Goal: Task Accomplishment & Management: Use online tool/utility

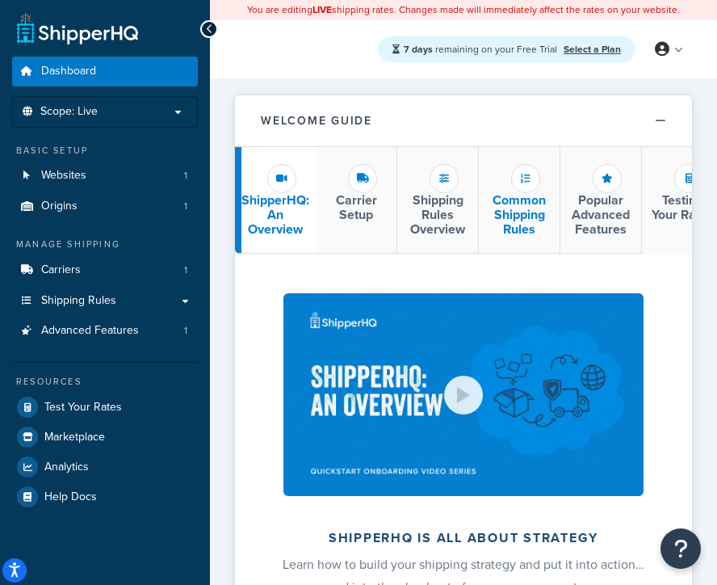
click at [505, 185] on li "Common Shipping Rules" at bounding box center [520, 200] width 82 height 107
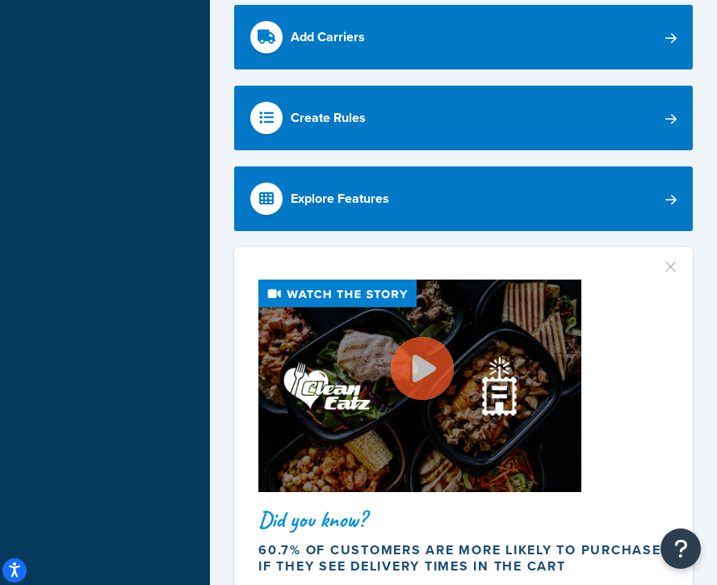
scroll to position [683, 0]
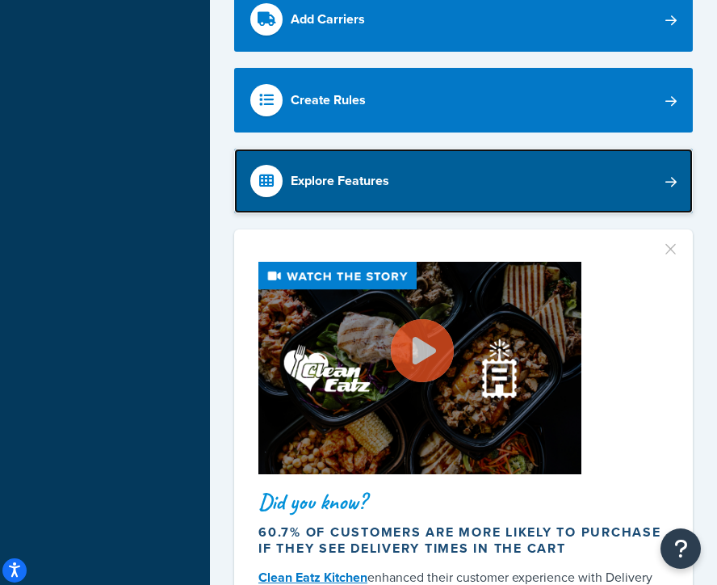
click at [639, 195] on link "Explore Features" at bounding box center [463, 181] width 459 height 65
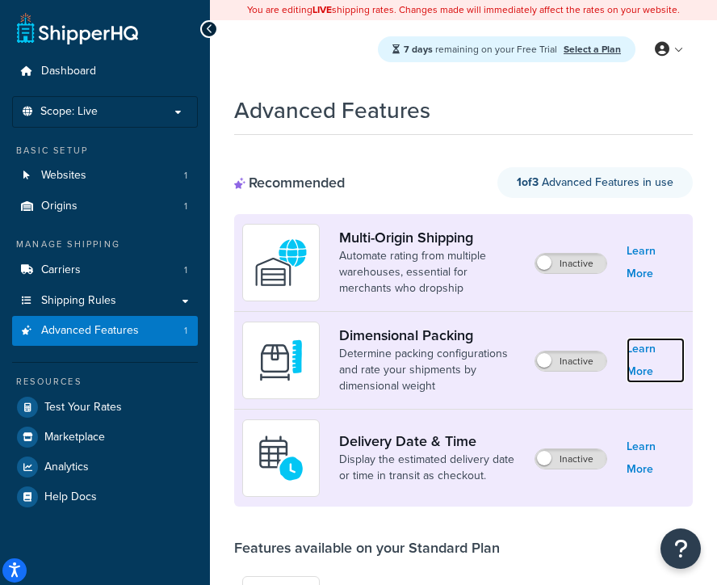
click at [656, 366] on link "Learn More" at bounding box center [656, 360] width 58 height 45
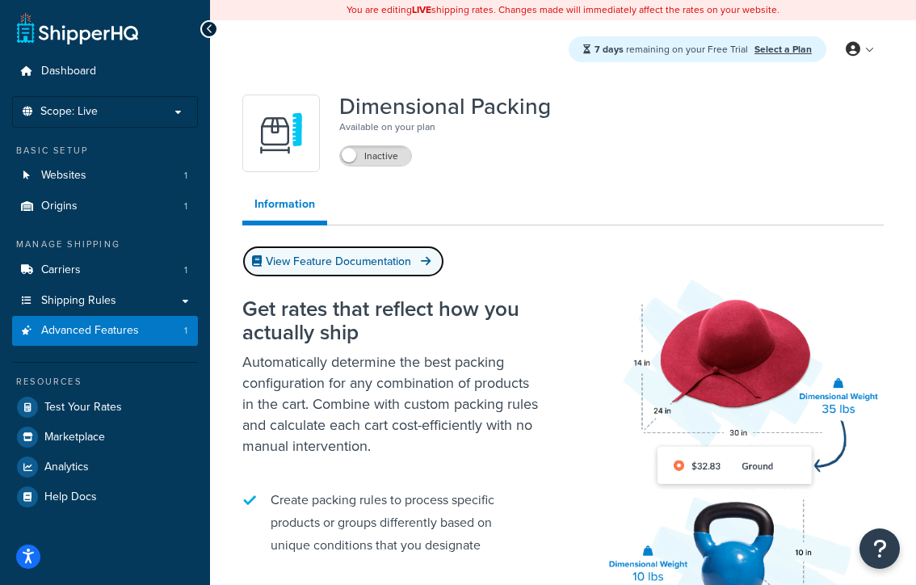
click at [379, 267] on link "View Feature Documentation" at bounding box center [343, 260] width 202 height 31
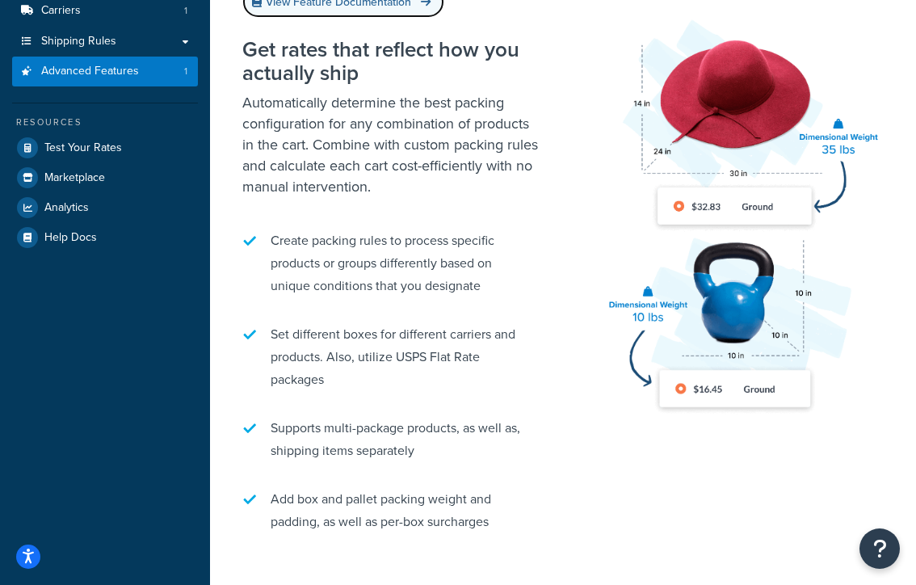
scroll to position [54, 0]
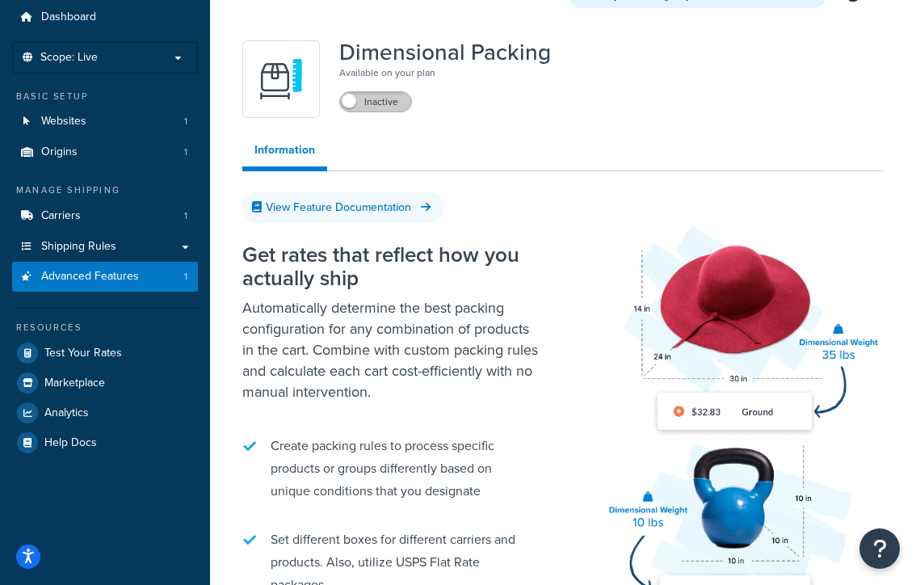
click at [363, 103] on label "Inactive" at bounding box center [375, 101] width 71 height 19
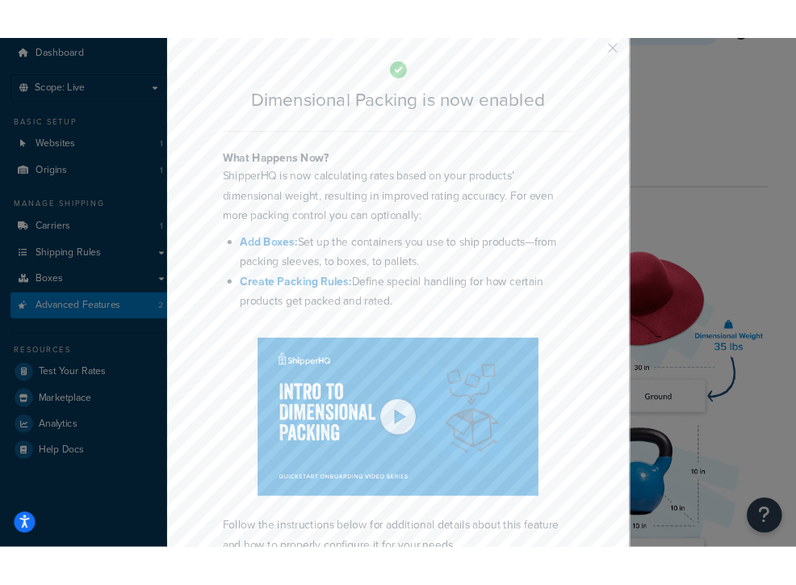
scroll to position [0, 0]
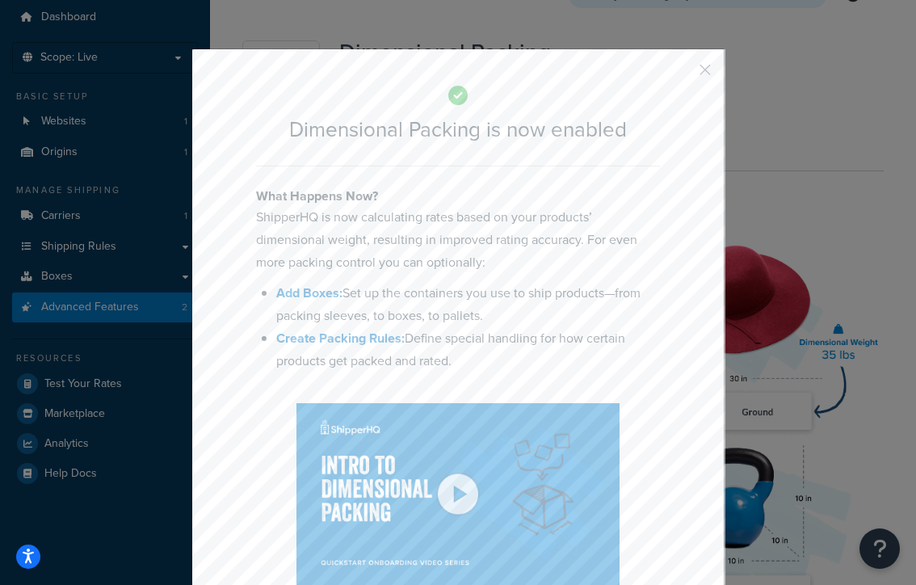
click at [697, 72] on div "Dimensional Packing is now enabled What Happens Now? ShipperHQ is now calculati…" at bounding box center [457, 477] width 533 height 858
click at [683, 73] on button "button" at bounding box center [681, 75] width 4 height 4
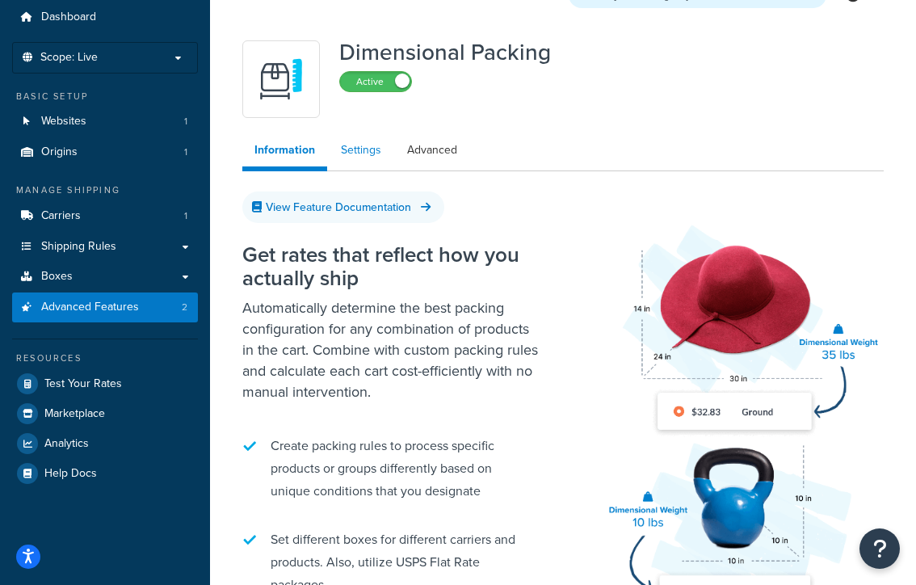
click at [354, 162] on link "Settings" at bounding box center [361, 150] width 65 height 32
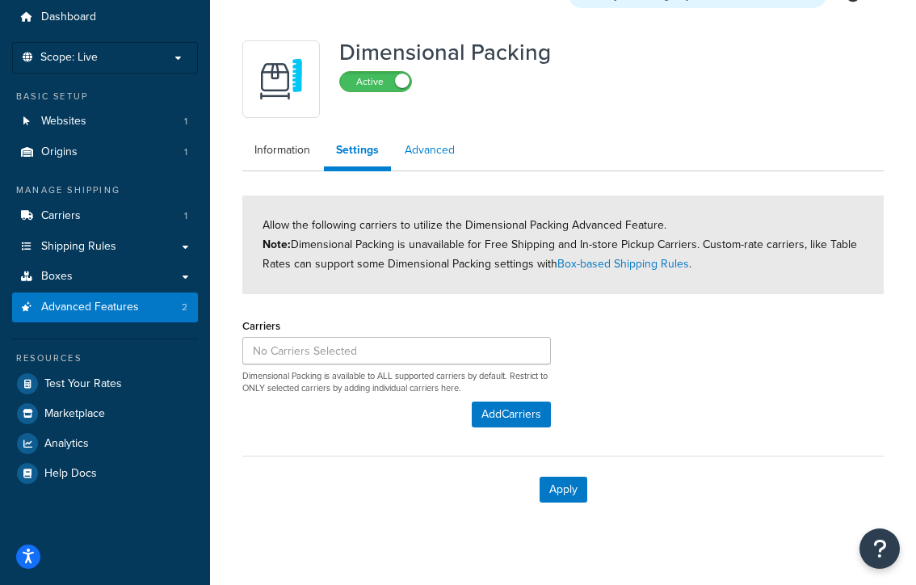
click at [417, 149] on link "Advanced" at bounding box center [429, 150] width 74 height 32
select select "false"
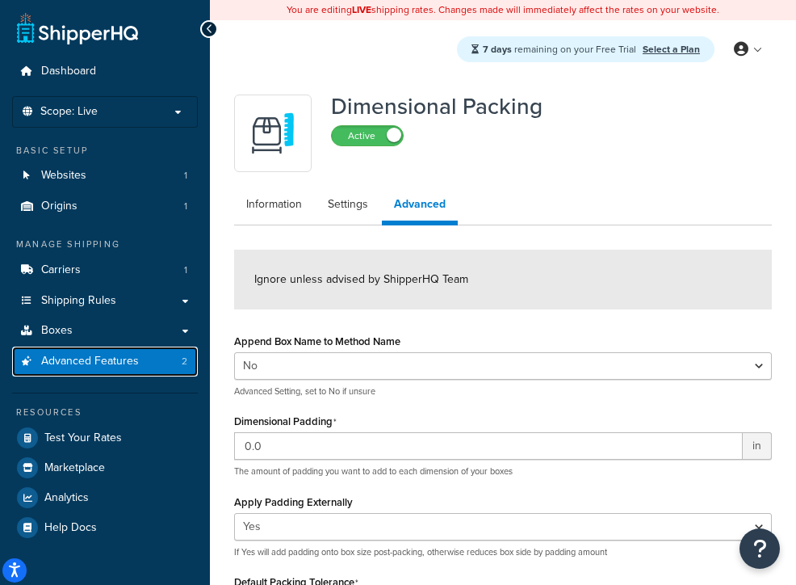
click at [165, 367] on link "Advanced Features 2" at bounding box center [105, 361] width 186 height 30
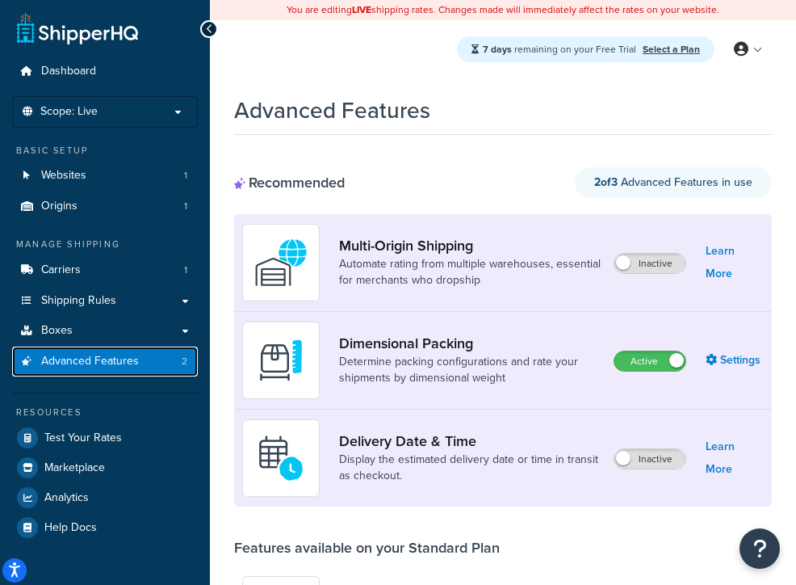
scroll to position [23, 0]
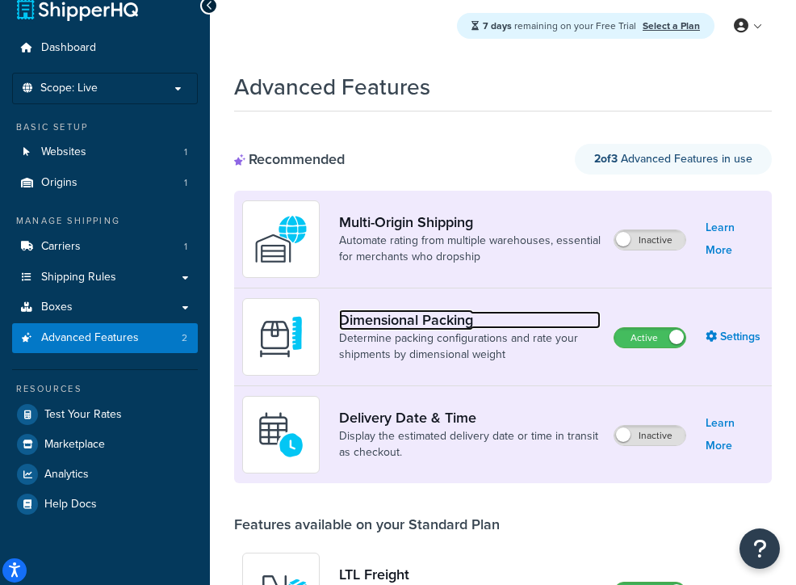
click at [424, 327] on link "Dimensional Packing" at bounding box center [470, 320] width 262 height 18
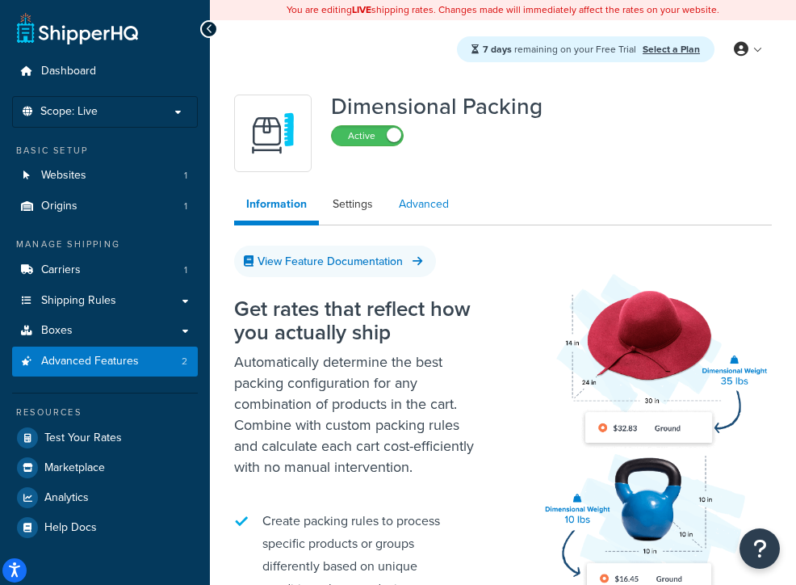
click at [417, 200] on link "Advanced" at bounding box center [424, 204] width 74 height 32
select select "false"
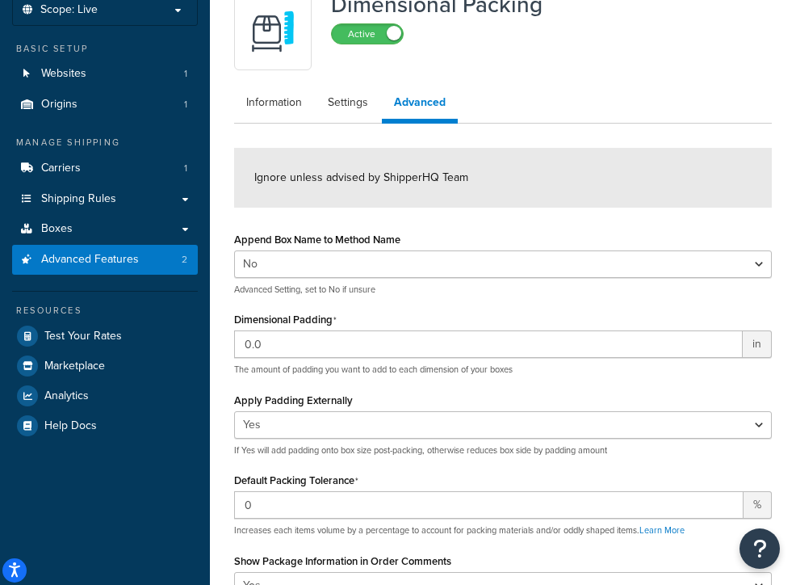
scroll to position [103, 0]
click at [349, 111] on link "Settings" at bounding box center [348, 102] width 65 height 32
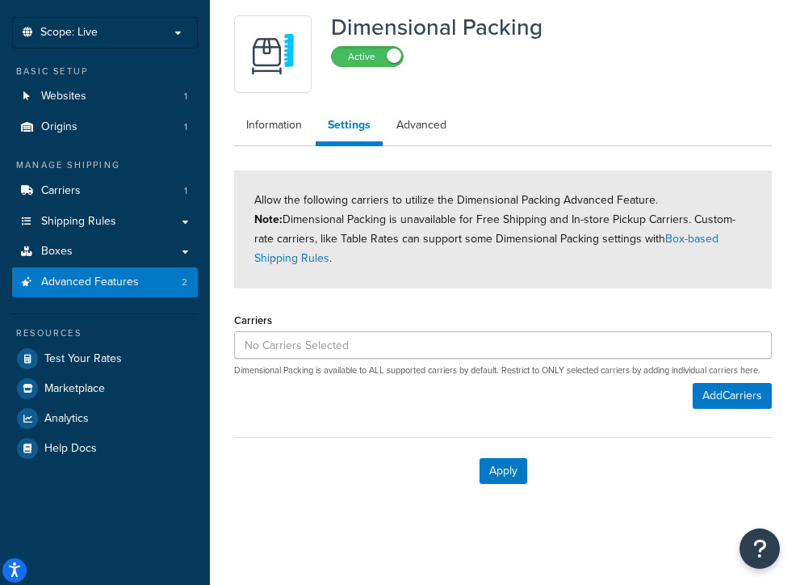
scroll to position [81, 0]
click at [275, 124] on link "Information" at bounding box center [274, 125] width 80 height 32
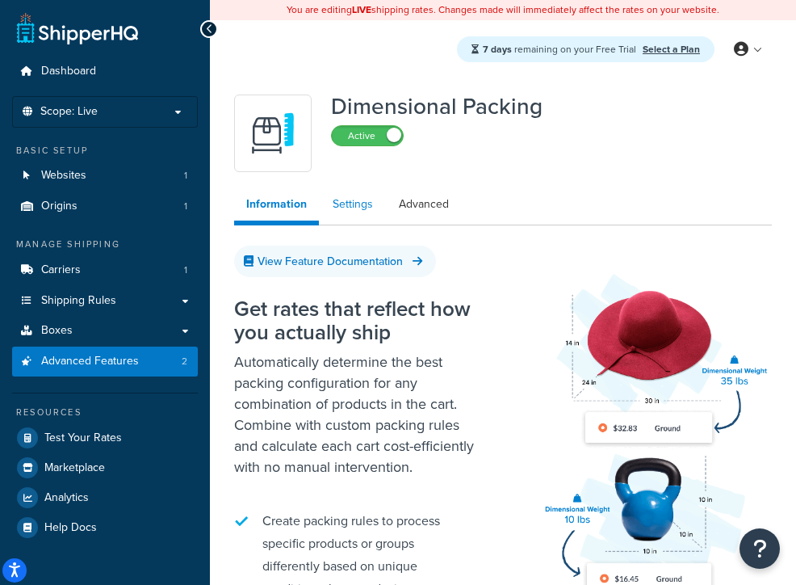
click at [354, 206] on link "Settings" at bounding box center [353, 204] width 65 height 32
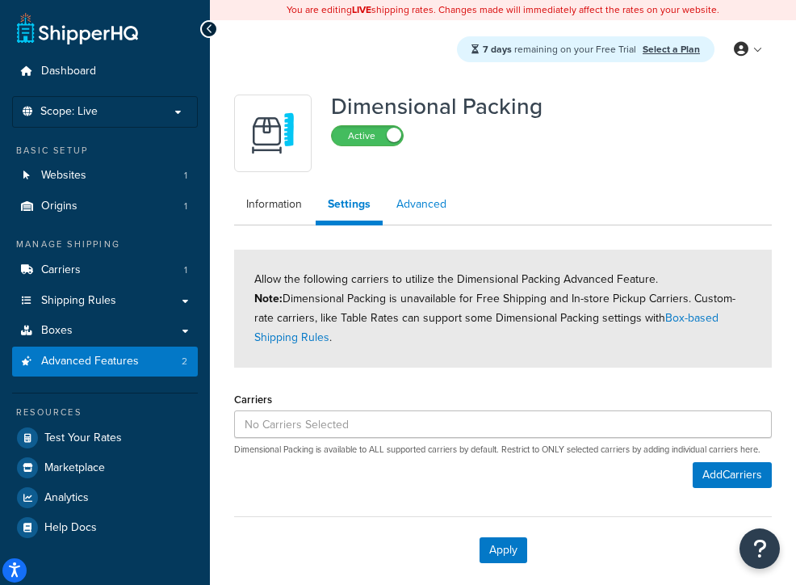
click at [414, 201] on link "Advanced" at bounding box center [421, 204] width 74 height 32
select select "false"
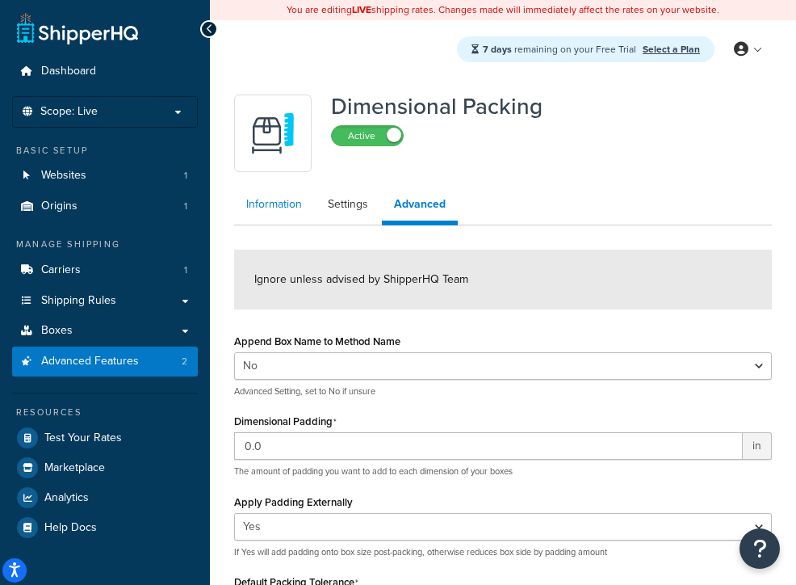
click at [305, 194] on link "Information" at bounding box center [274, 204] width 80 height 32
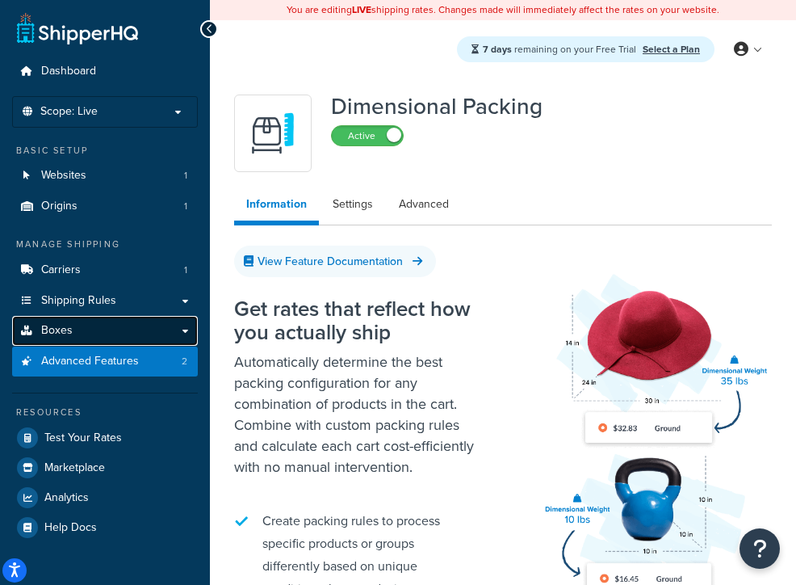
click at [182, 334] on link "Boxes" at bounding box center [105, 331] width 186 height 30
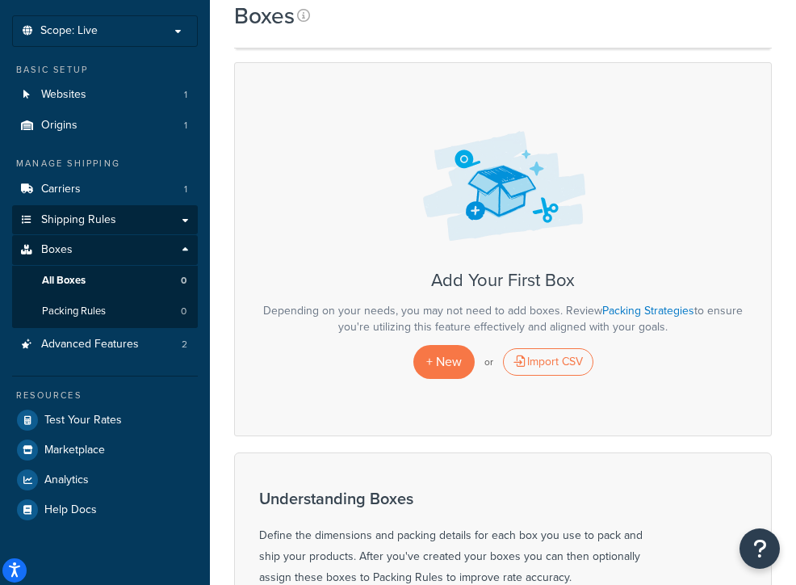
scroll to position [82, 0]
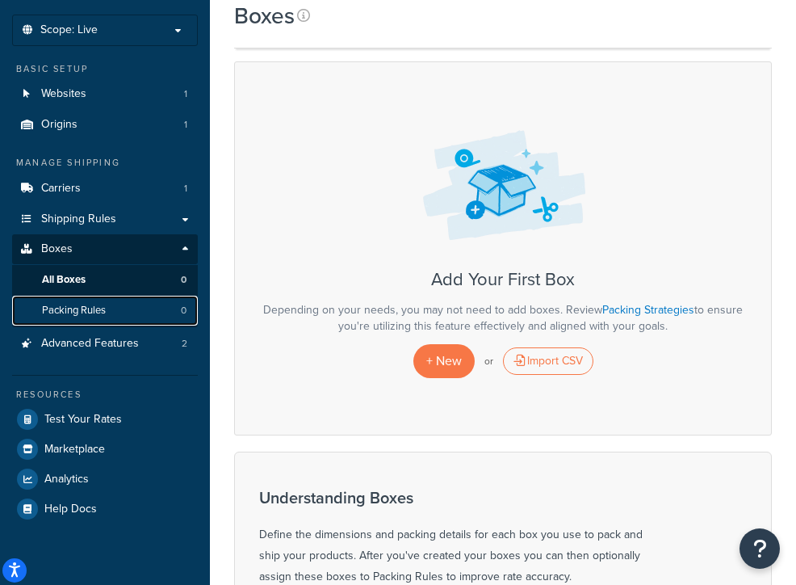
click at [93, 304] on span "Packing Rules" at bounding box center [74, 311] width 64 height 14
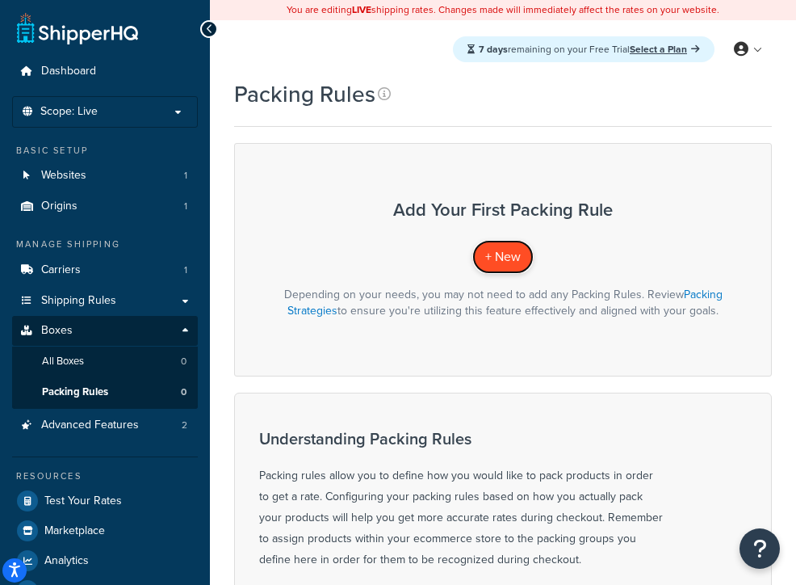
click at [503, 245] on link "+ New" at bounding box center [502, 256] width 61 height 33
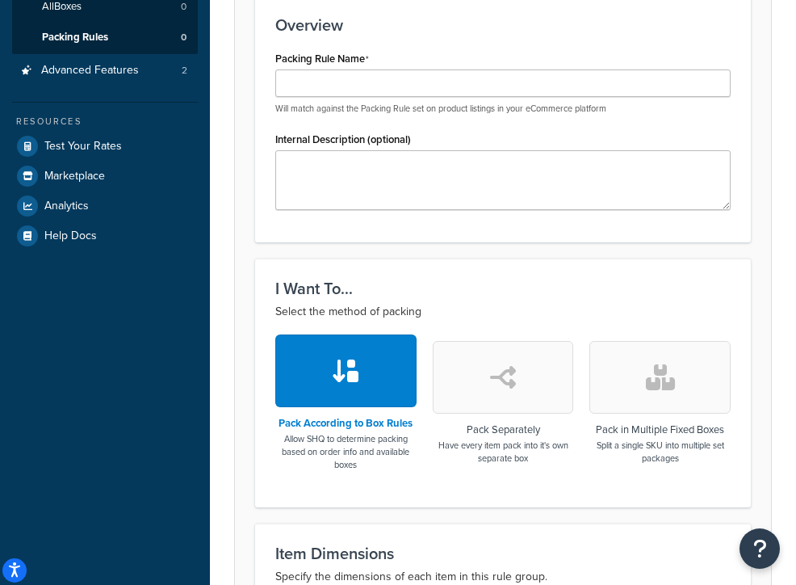
scroll to position [367, 0]
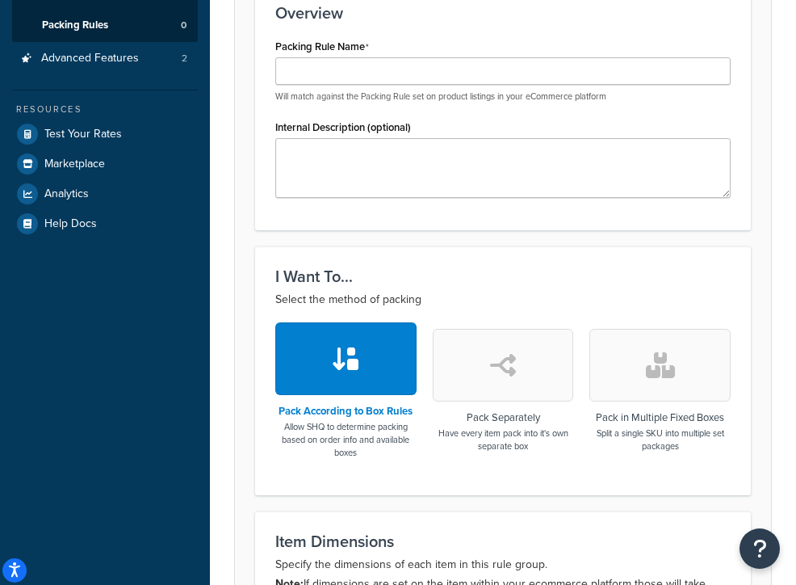
click at [483, 355] on button "button" at bounding box center [503, 365] width 141 height 73
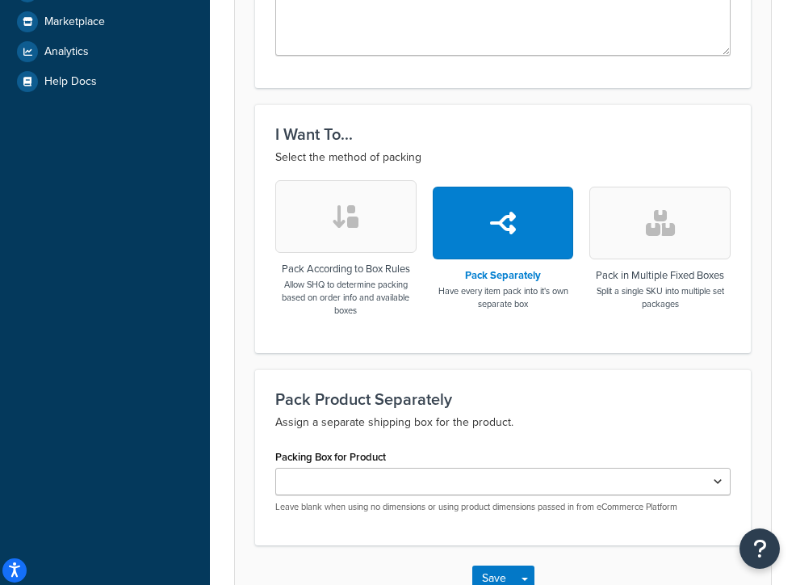
scroll to position [621, 0]
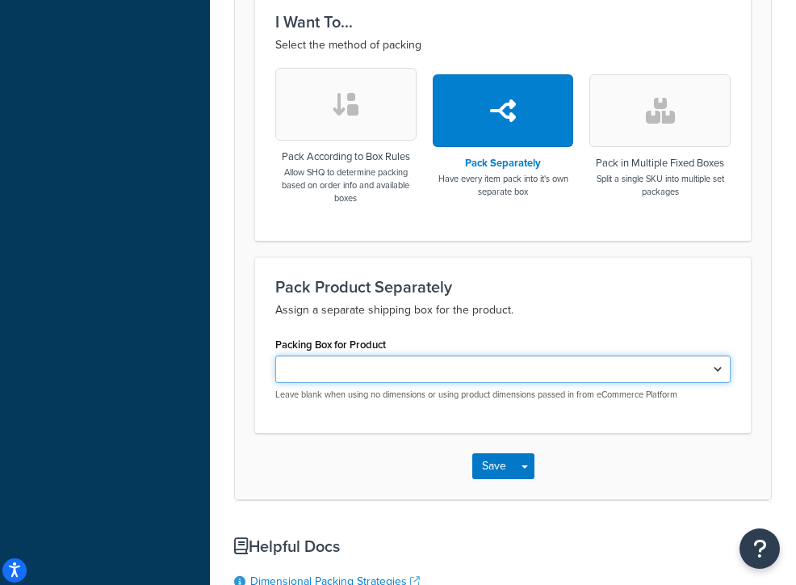
click at [538, 376] on select "Packing Box for Product" at bounding box center [502, 368] width 455 height 27
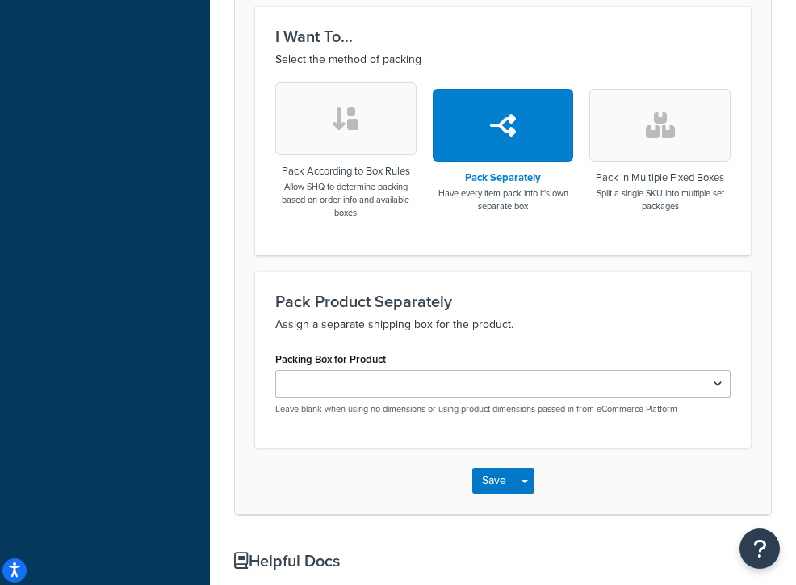
scroll to position [613, 0]
